Goal: Information Seeking & Learning: Learn about a topic

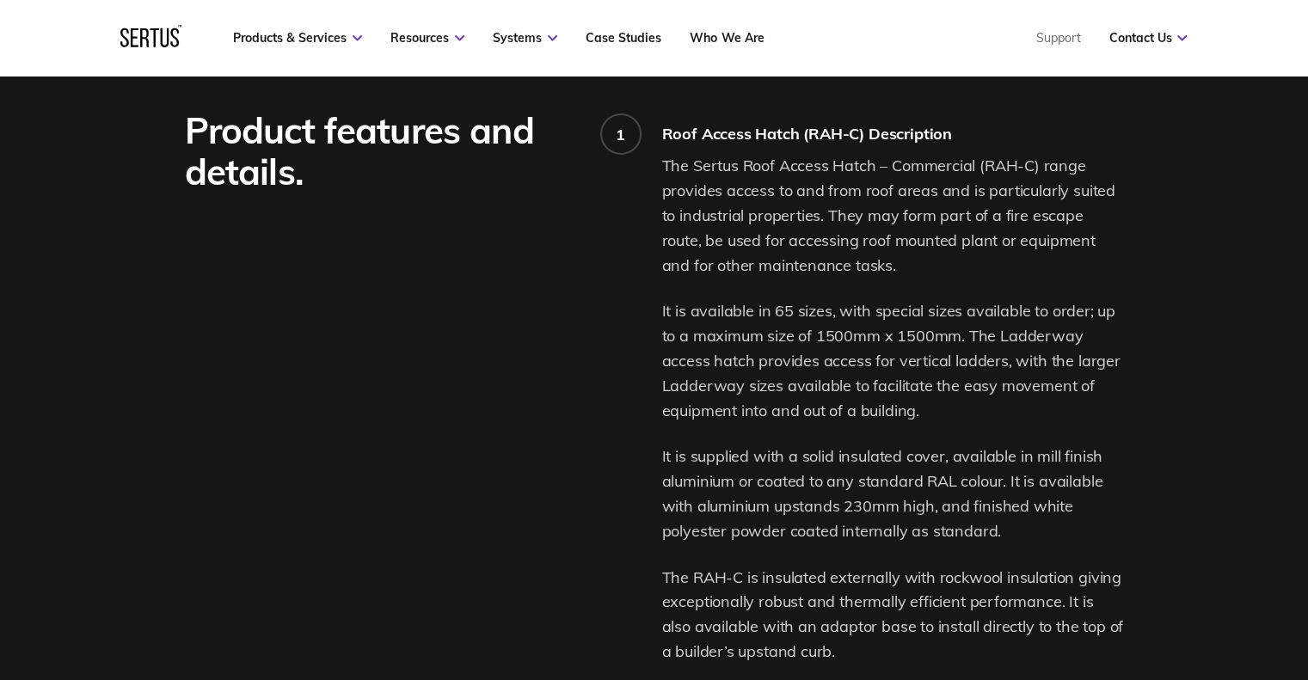
scroll to position [1290, 0]
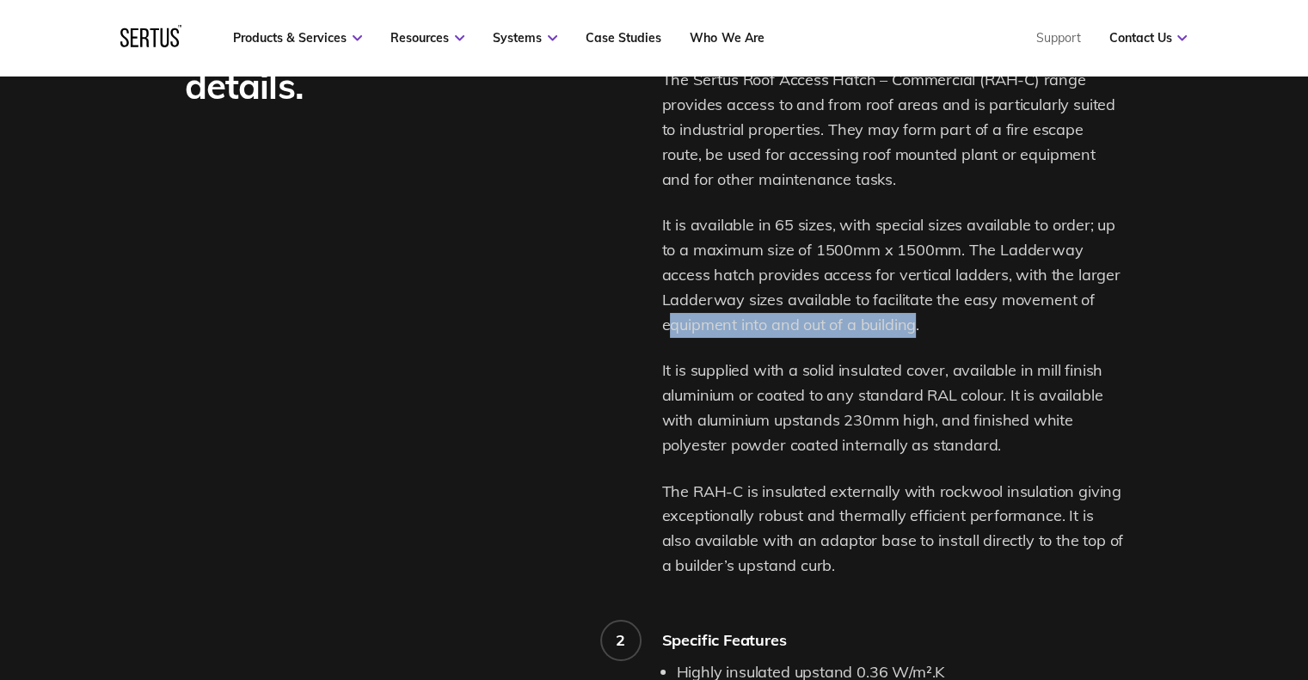
drag, startPoint x: 667, startPoint y: 326, endPoint x: 912, endPoint y: 329, distance: 244.3
click at [912, 329] on p "It is available in 65 sizes, with special sizes available to order; up to a max…" at bounding box center [893, 275] width 462 height 124
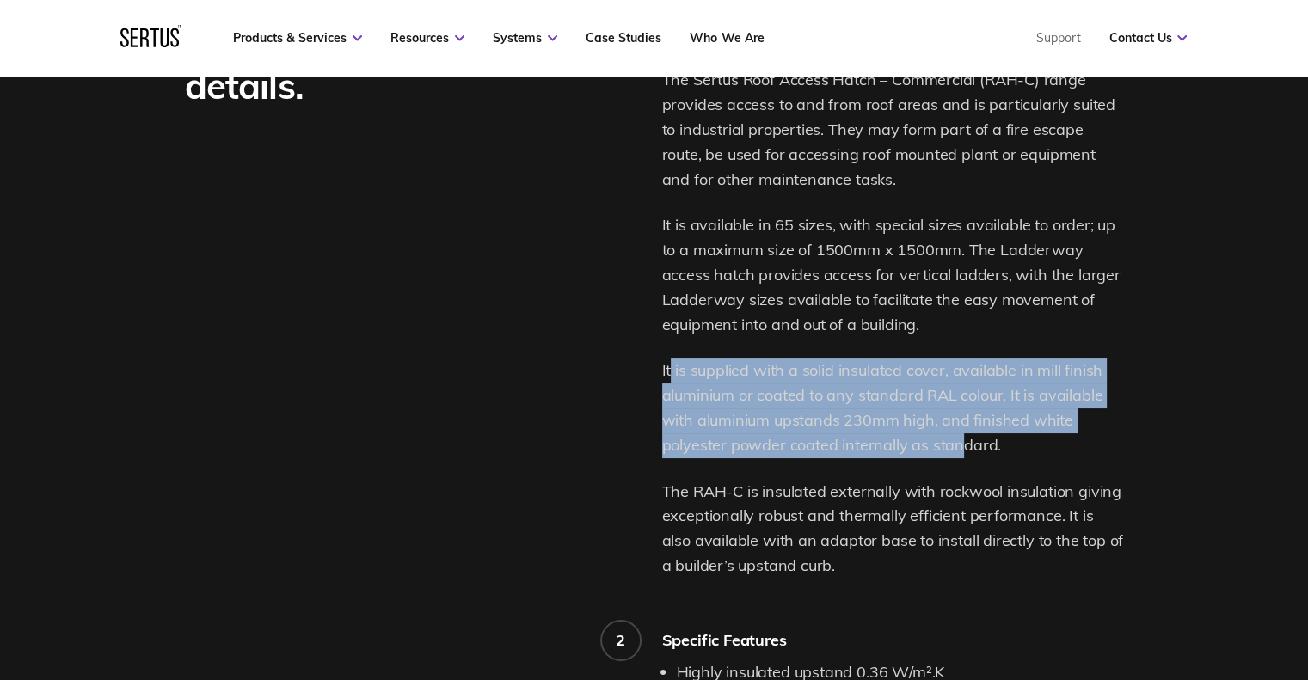
drag, startPoint x: 669, startPoint y: 369, endPoint x: 962, endPoint y: 455, distance: 304.8
click at [962, 455] on p "It is supplied with a solid insulated cover, available in mill finish aluminium…" at bounding box center [893, 408] width 462 height 99
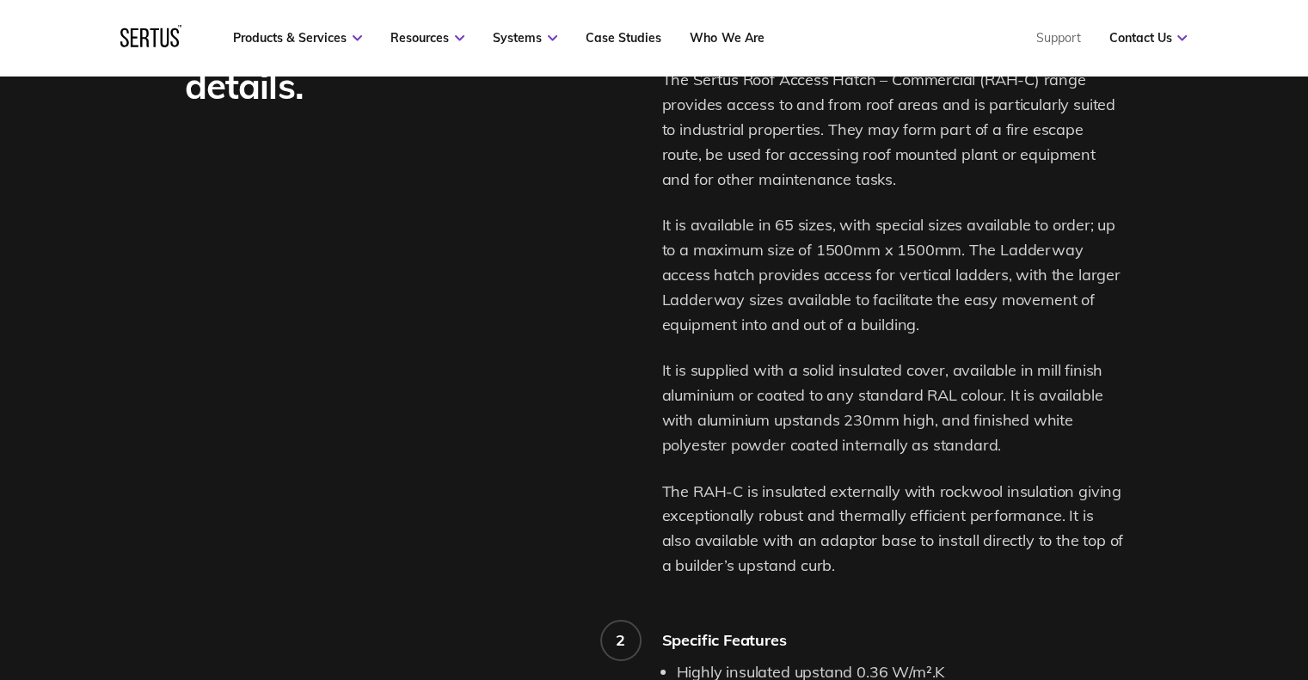
click at [794, 488] on p "The RAH-C is insulated externally with rockwool insulation giving exceptionally…" at bounding box center [893, 529] width 462 height 99
click at [737, 492] on p "The RAH-C is insulated externally with rockwool insulation giving exceptionally…" at bounding box center [893, 529] width 462 height 99
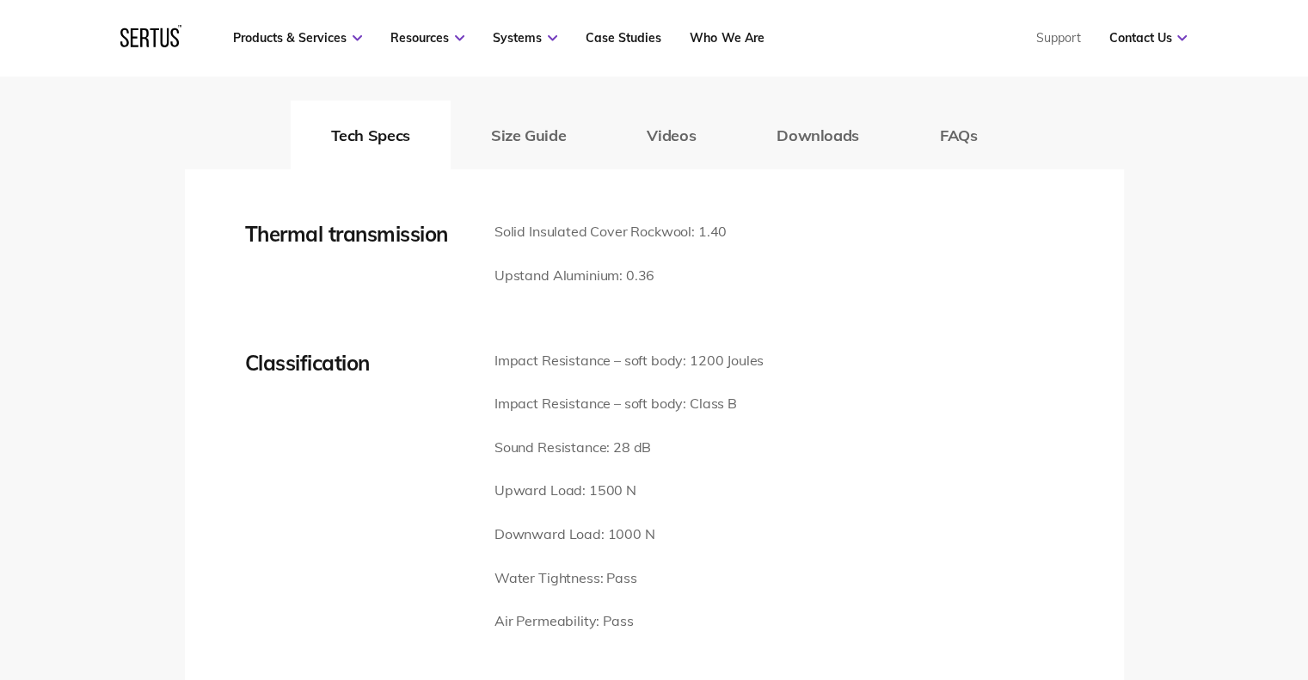
scroll to position [2322, 0]
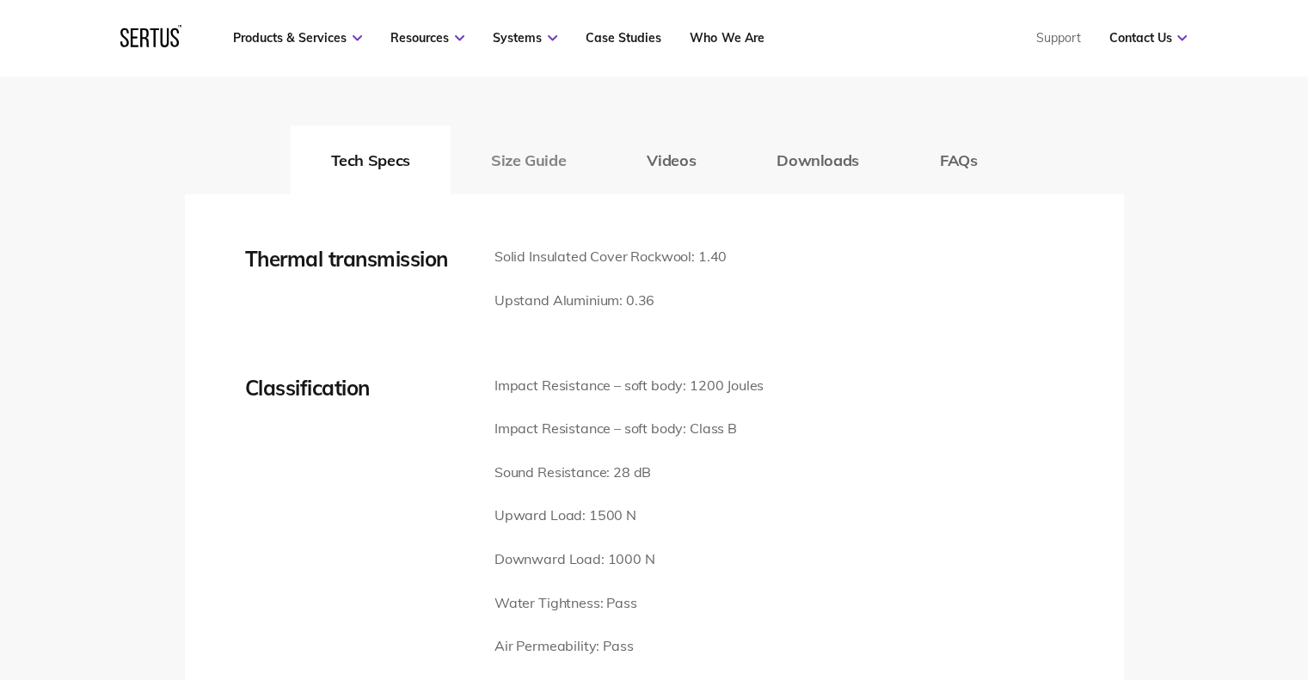
click at [471, 146] on button "Size Guide" at bounding box center [529, 160] width 156 height 69
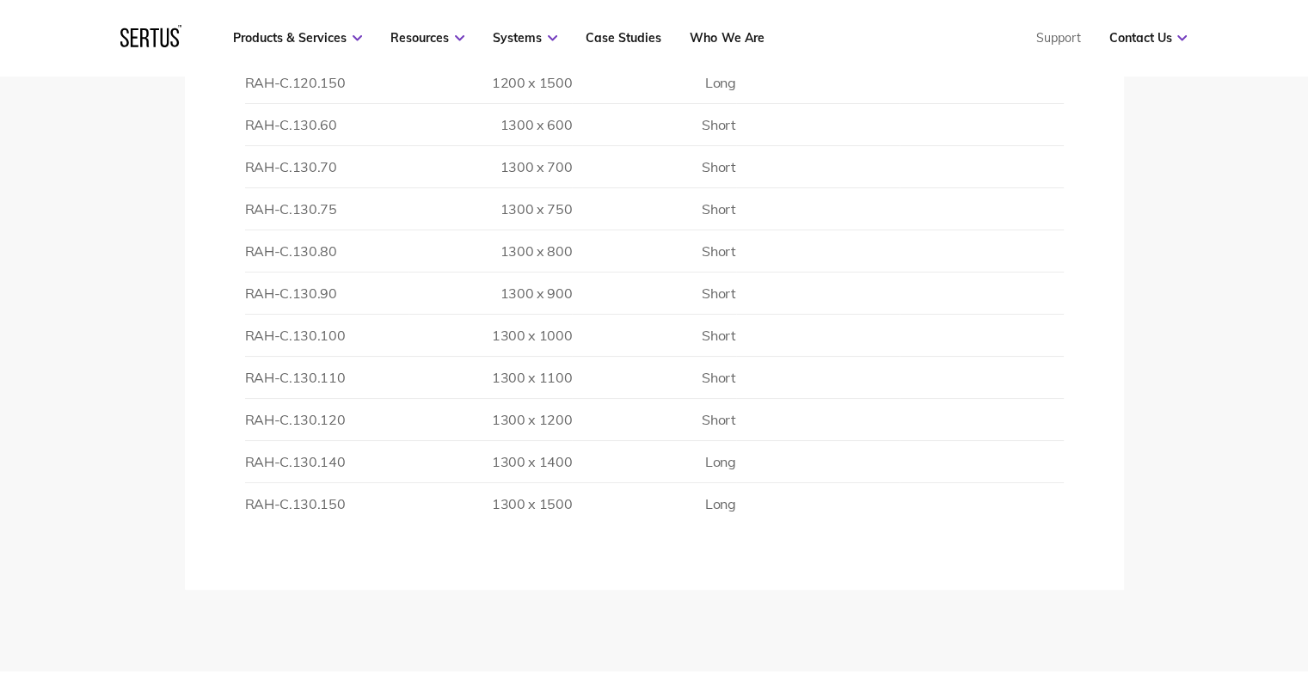
scroll to position [4902, 0]
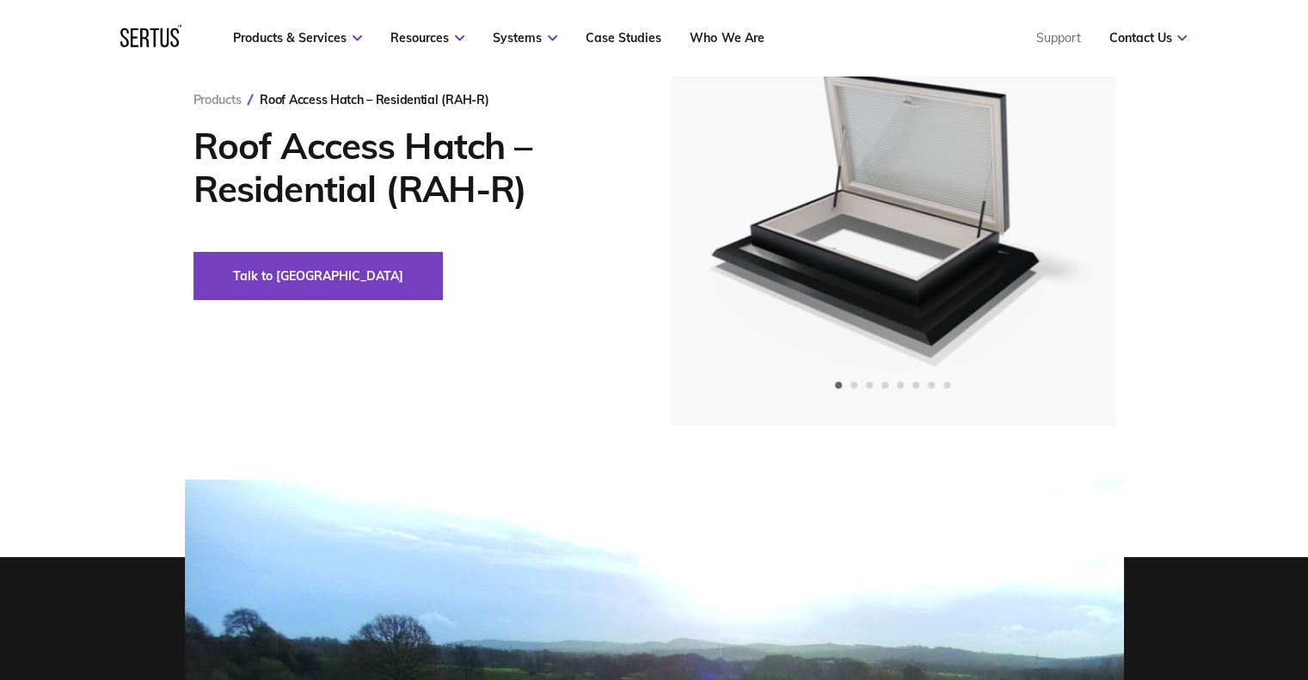
scroll to position [172, 0]
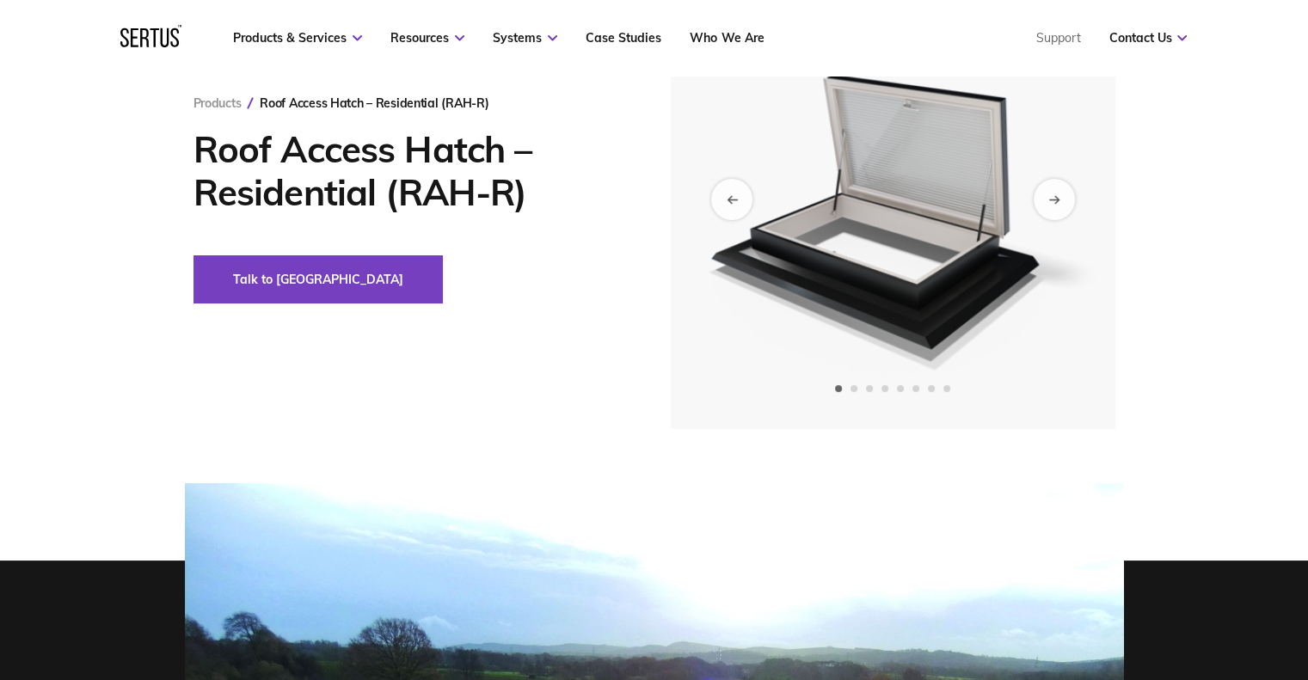
click at [943, 312] on img at bounding box center [892, 199] width 422 height 460
click at [1065, 171] on img at bounding box center [892, 199] width 422 height 460
click at [1055, 192] on div "Next slide" at bounding box center [1054, 199] width 42 height 42
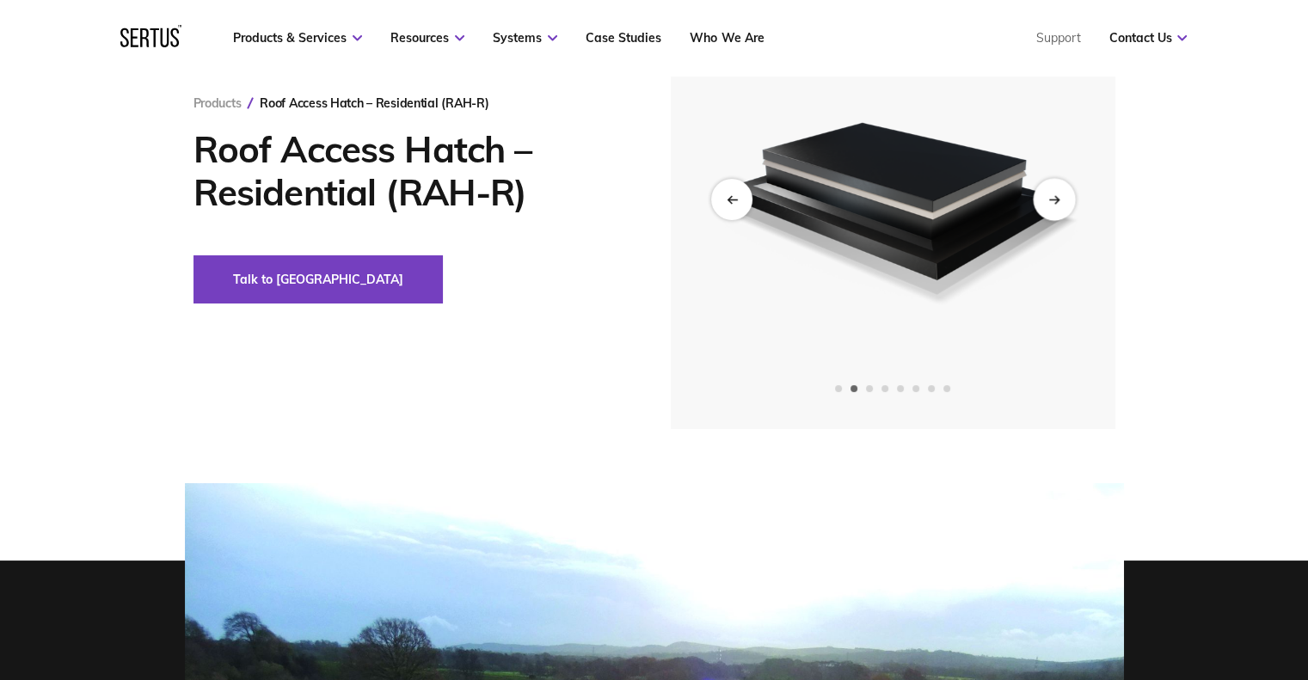
click at [1055, 192] on div "Next slide" at bounding box center [1054, 199] width 42 height 42
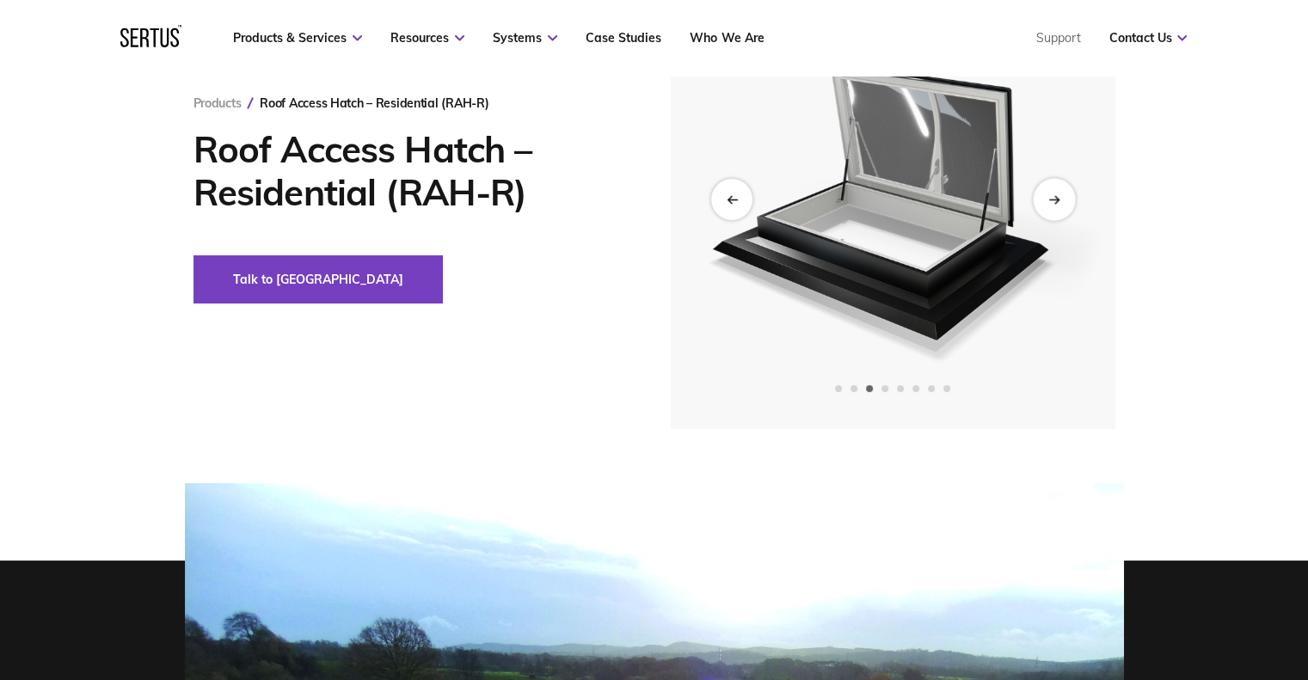
click at [1055, 192] on div "Next slide" at bounding box center [1054, 199] width 42 height 42
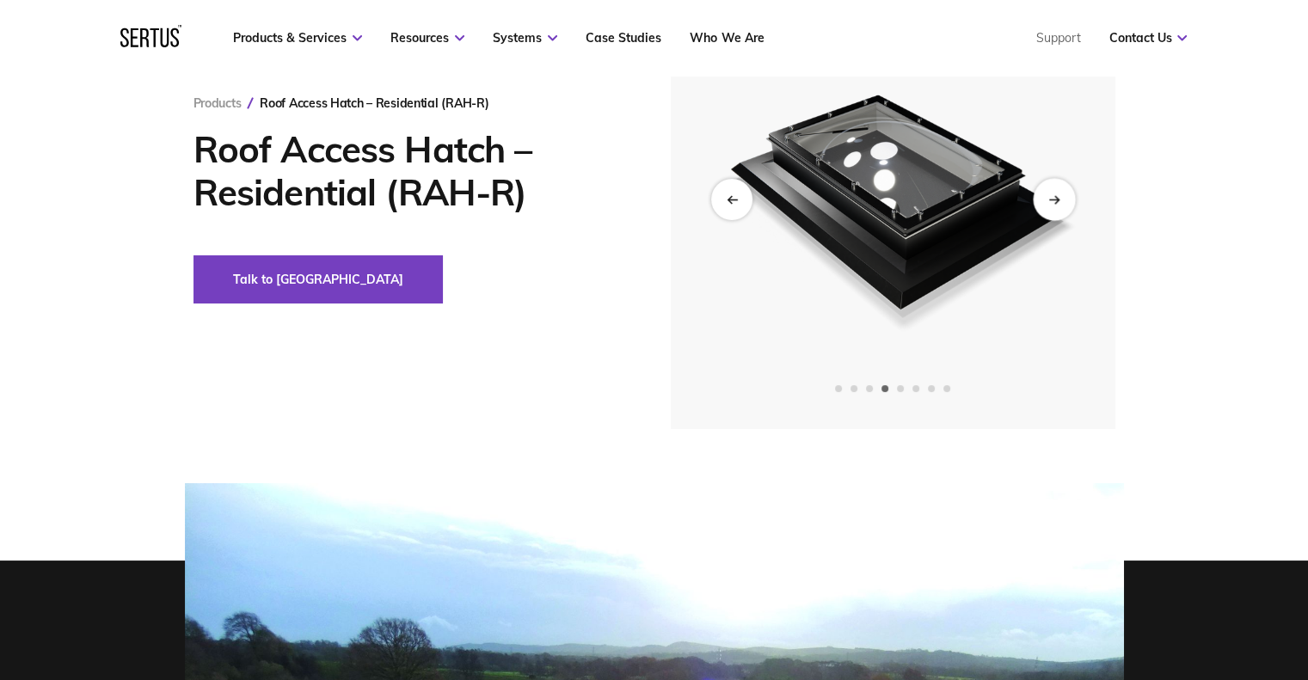
click at [1055, 192] on div "Next slide" at bounding box center [1054, 199] width 42 height 42
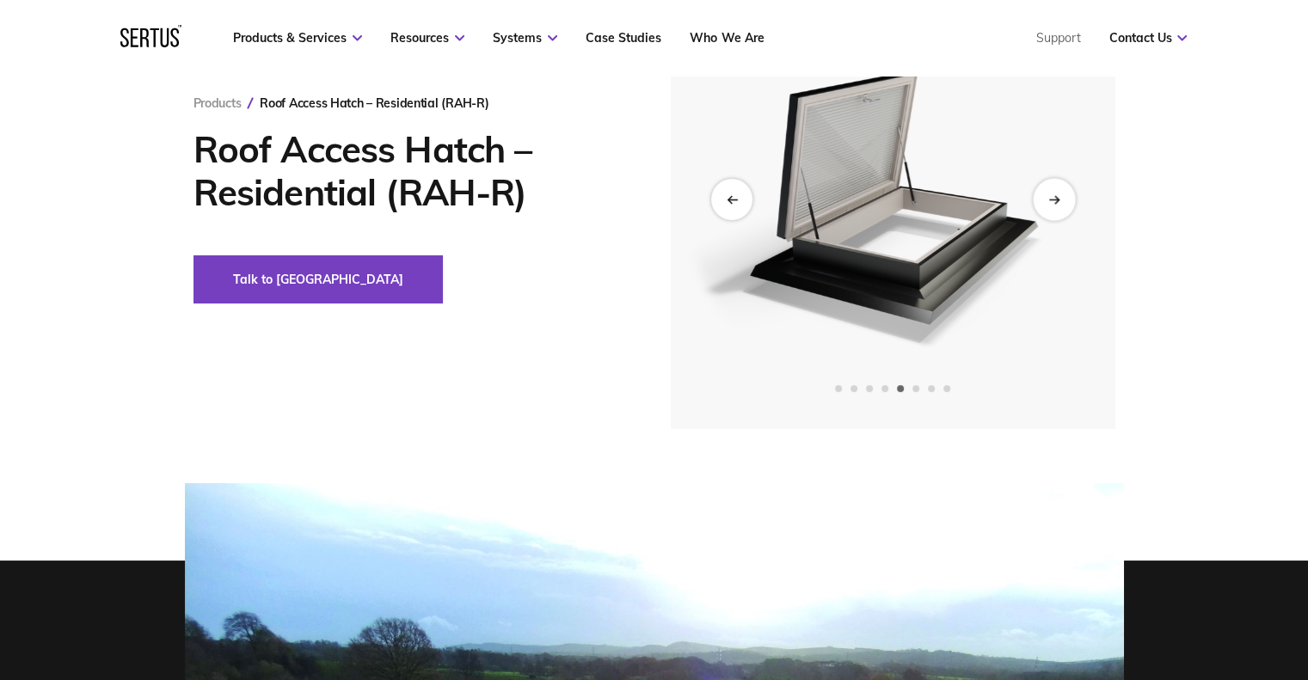
click at [1055, 192] on div "Next slide" at bounding box center [1054, 199] width 42 height 42
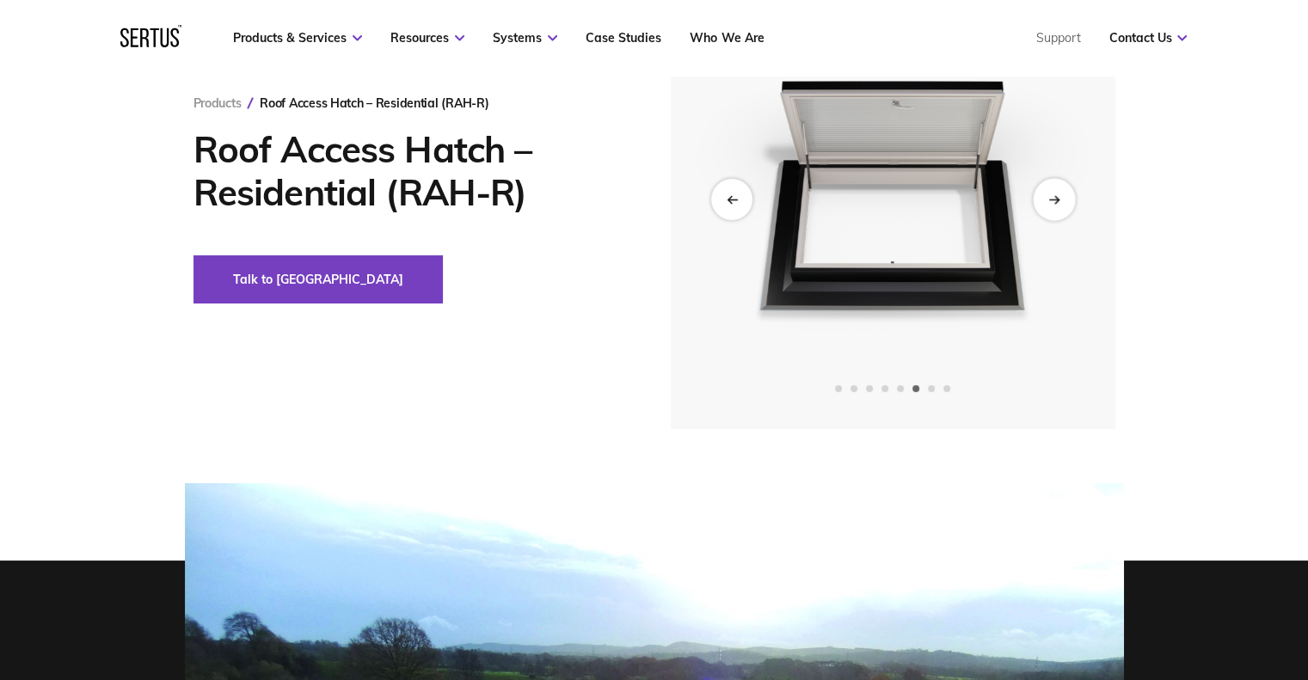
click at [1055, 192] on div "Next slide" at bounding box center [1054, 199] width 42 height 42
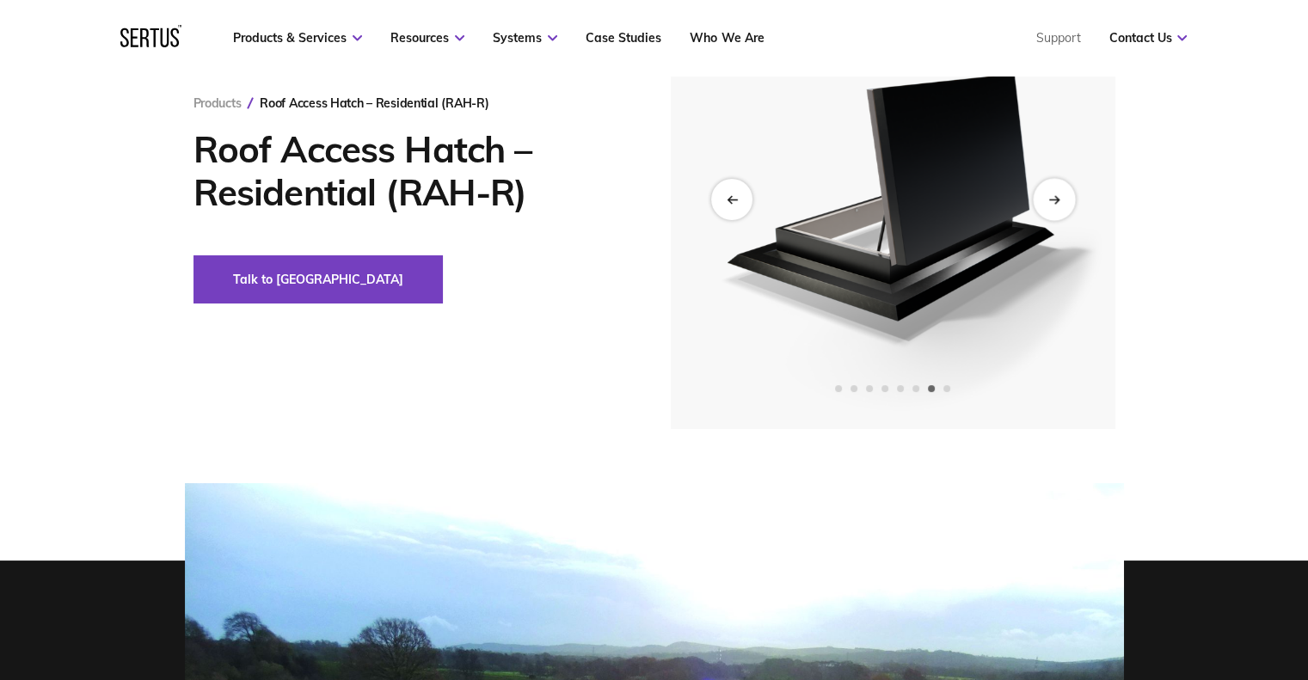
click at [1055, 192] on div "Next slide" at bounding box center [1054, 199] width 42 height 42
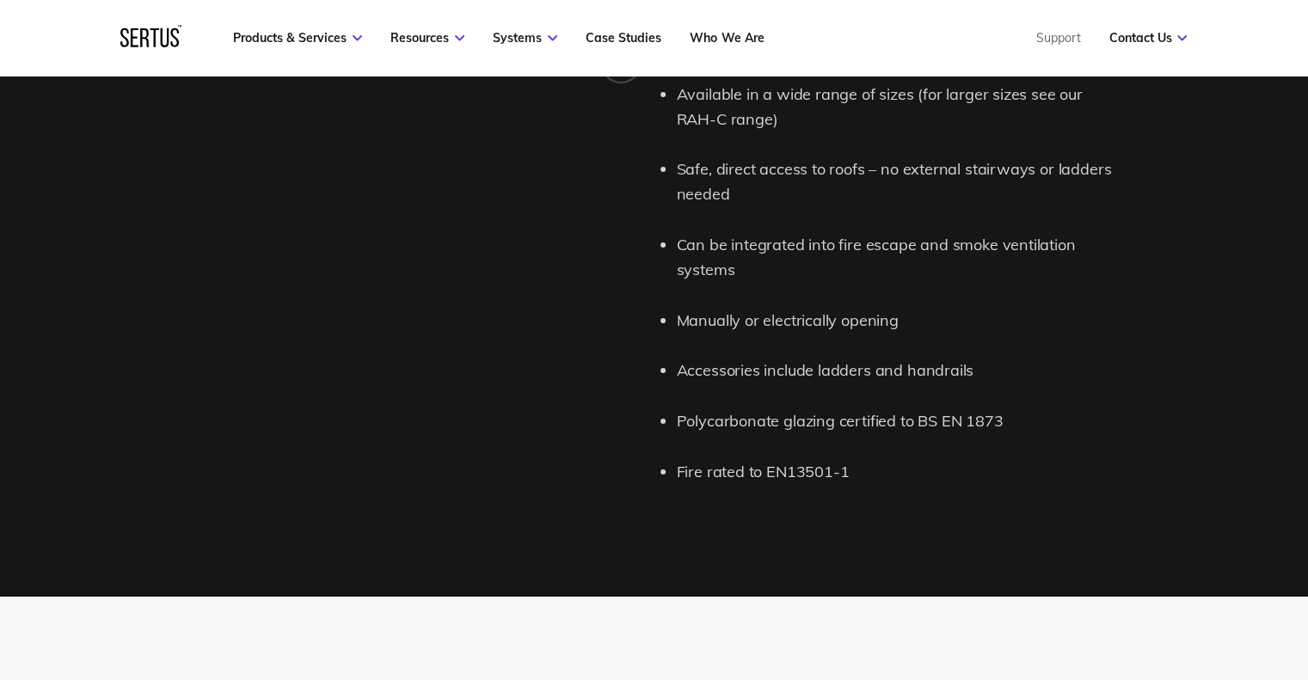
scroll to position [1806, 0]
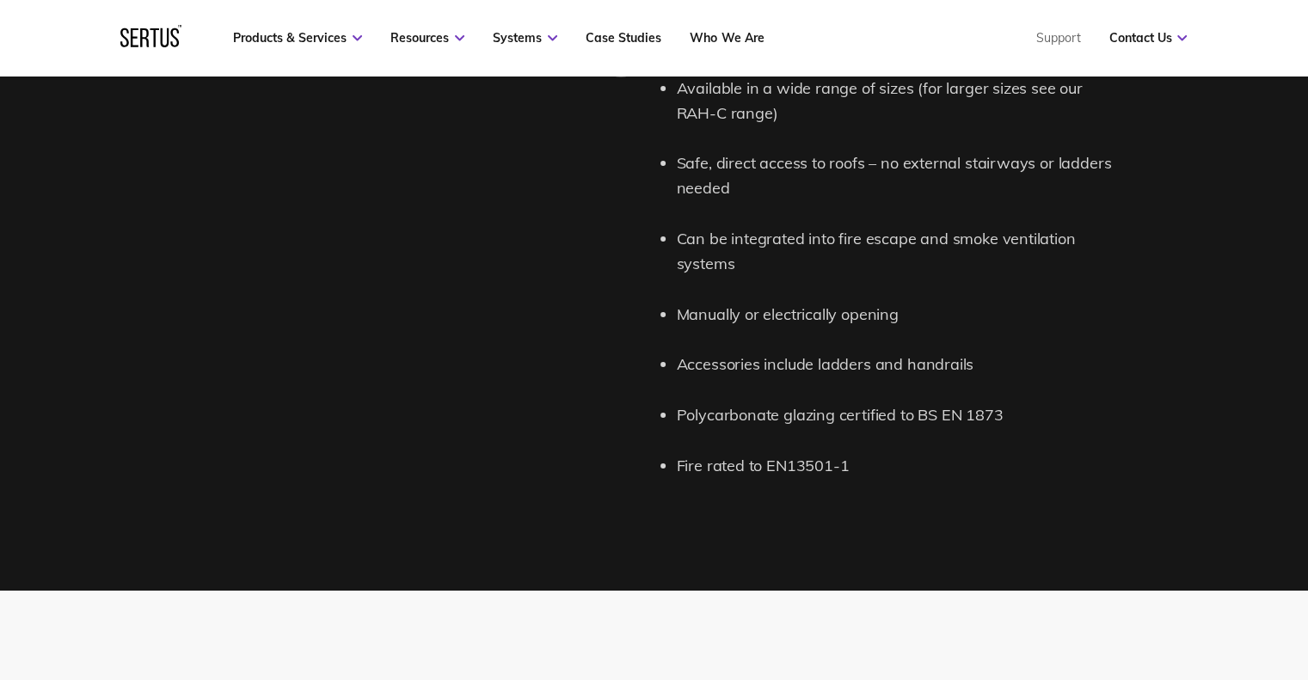
click at [430, 560] on div "Product features and details. 1 Roof Access Hatch (RAH-R) Description The Sertu…" at bounding box center [654, 72] width 1308 height 1037
